Goal: Task Accomplishment & Management: Use online tool/utility

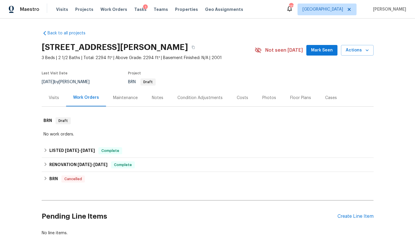
click at [72, 8] on div "Visits Projects Work Orders Tasks 1 Teams Properties Geo Assignments" at bounding box center [153, 10] width 194 height 12
click at [80, 8] on span "Projects" at bounding box center [84, 9] width 18 height 6
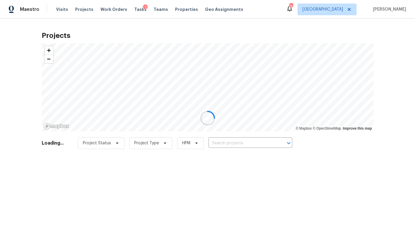
click at [347, 9] on div at bounding box center [207, 118] width 415 height 236
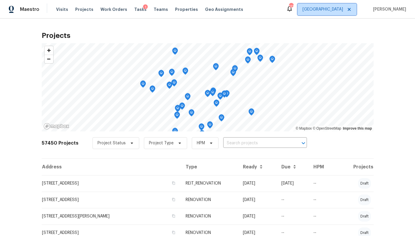
click at [343, 9] on span "[GEOGRAPHIC_DATA]" at bounding box center [322, 9] width 41 height 6
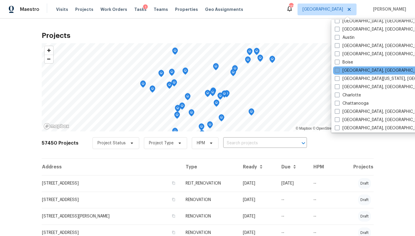
scroll to position [15, 0]
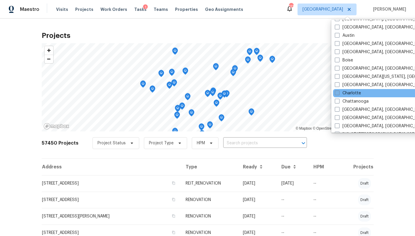
click at [355, 94] on label "Charlotte" at bounding box center [348, 93] width 26 height 6
click at [338, 94] on input "Charlotte" at bounding box center [337, 92] width 4 height 4
checkbox input "true"
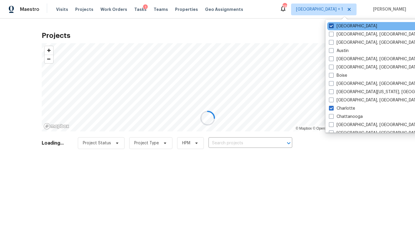
click at [337, 24] on label "[GEOGRAPHIC_DATA]" at bounding box center [353, 26] width 48 height 6
click at [333, 24] on input "[GEOGRAPHIC_DATA]" at bounding box center [331, 25] width 4 height 4
checkbox input "false"
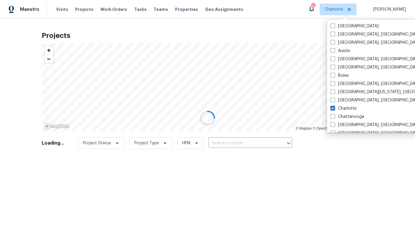
click at [291, 29] on div at bounding box center [207, 118] width 415 height 236
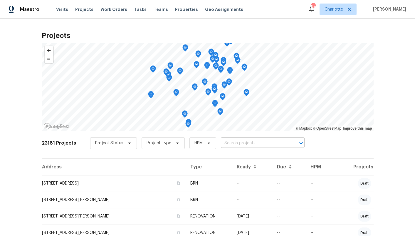
click at [229, 143] on input "text" at bounding box center [254, 143] width 67 height 9
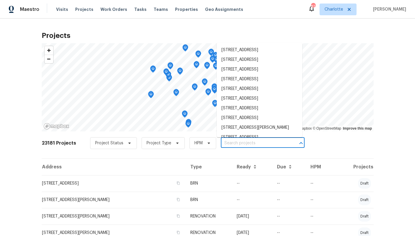
paste input "[STREET_ADDRESS][PERSON_NAME]"
type input "[STREET_ADDRESS][PERSON_NAME]"
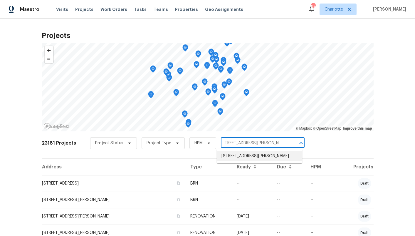
click at [231, 157] on li "[STREET_ADDRESS][PERSON_NAME]" at bounding box center [259, 156] width 85 height 10
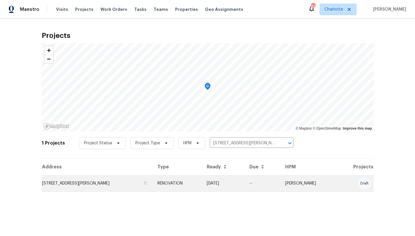
click at [131, 181] on td "[STREET_ADDRESS][PERSON_NAME]" at bounding box center [97, 183] width 111 height 16
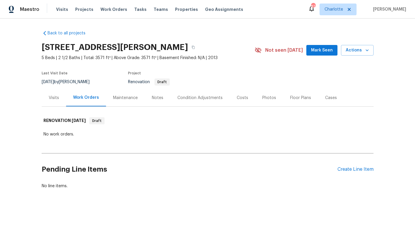
click at [183, 98] on div "Condition Adjustments" at bounding box center [199, 98] width 45 height 6
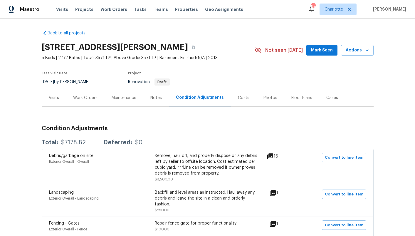
click at [240, 95] on div "Costs" at bounding box center [243, 98] width 11 height 6
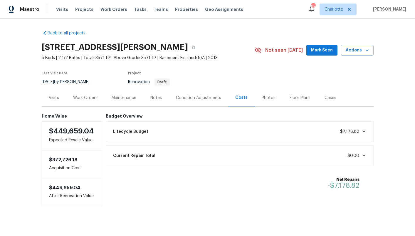
click at [220, 135] on div "Lifecycle Budget $7,178.82" at bounding box center [239, 131] width 260 height 13
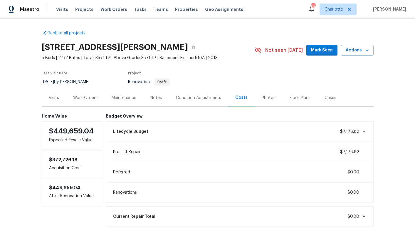
click at [204, 98] on div "Condition Adjustments" at bounding box center [198, 98] width 45 height 6
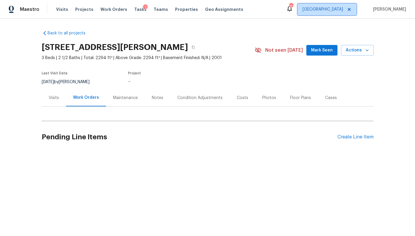
click at [343, 14] on span "[GEOGRAPHIC_DATA]" at bounding box center [326, 10] width 59 height 12
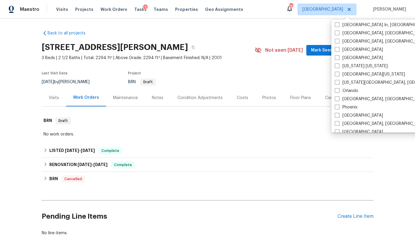
scroll to position [275, 0]
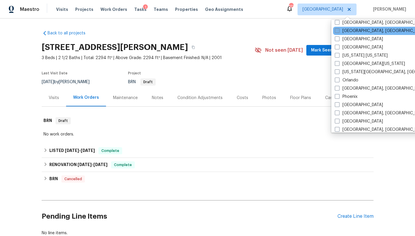
click at [345, 33] on label "[GEOGRAPHIC_DATA], [GEOGRAPHIC_DATA]" at bounding box center [380, 31] width 91 height 6
click at [338, 32] on input "[GEOGRAPHIC_DATA], [GEOGRAPHIC_DATA]" at bounding box center [337, 30] width 4 height 4
checkbox input "true"
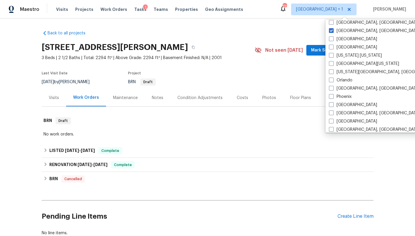
click at [254, 27] on div "Back to all projects 9585 Grande Dr, Winston, GA 30187 3 Beds | 2 1/2 Baths | T…" at bounding box center [208, 133] width 332 height 215
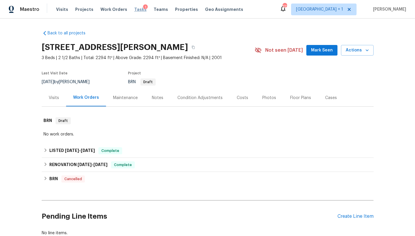
click at [134, 10] on span "Tasks" at bounding box center [140, 9] width 12 height 4
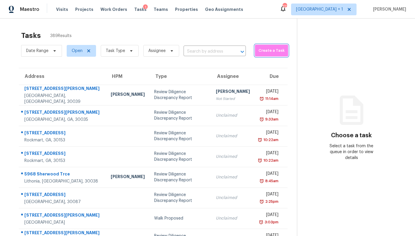
click at [260, 47] on span "Create a Task" at bounding box center [271, 50] width 27 height 7
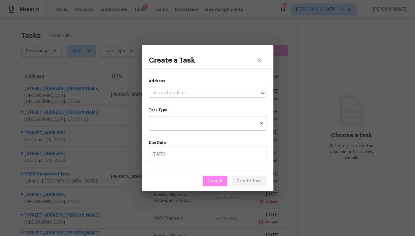
click at [206, 95] on input "text" at bounding box center [199, 92] width 101 height 9
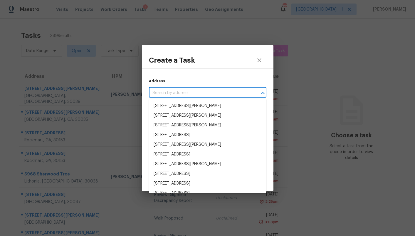
paste input "10698 Misty Ln, Royal Palm Beach, FL 33411"
type input "10698 Misty Ln, Royal Palm Beach, FL 33411"
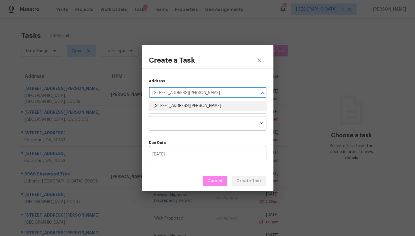
click at [191, 107] on li "10698 Misty Ln, Royal Palm Beach, FL 33411" at bounding box center [207, 106] width 117 height 10
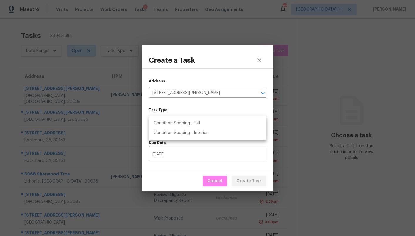
click at [188, 124] on body "Maestro Visits Projects Work Orders Tasks 1 Teams Properties Geo Assignments 12…" at bounding box center [207, 118] width 415 height 236
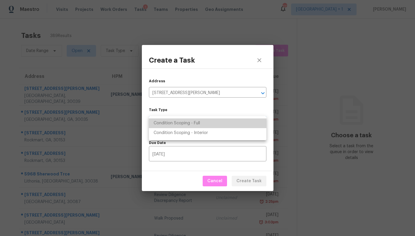
click at [188, 124] on li "Condition Scoping - Full" at bounding box center [207, 123] width 117 height 10
type input "virtual_full_assessment"
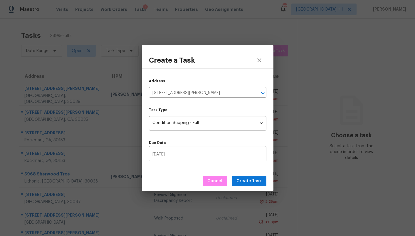
click at [187, 134] on div "Address 10698 Misty Ln, Royal Palm Beach, FL 33411 ​ Task Type Condition Scopin…" at bounding box center [207, 119] width 131 height 102
click at [255, 181] on span "Create Task" at bounding box center [248, 180] width 25 height 7
